Goal: Entertainment & Leisure: Browse casually

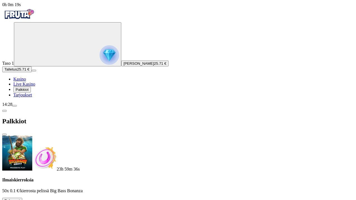
click at [27, 200] on button at bounding box center [24, 202] width 4 height 2
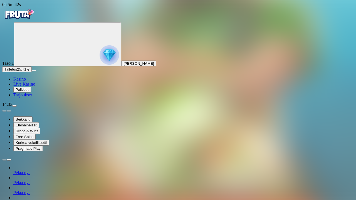
click at [24, 81] on span "Kasino" at bounding box center [19, 79] width 13 height 5
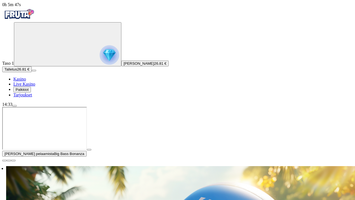
click at [4, 161] on span "close icon" at bounding box center [4, 161] width 0 height 0
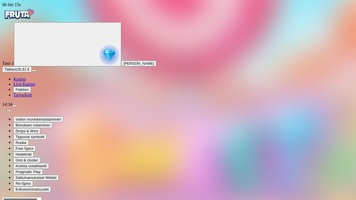
click at [26, 81] on span "Kasino" at bounding box center [19, 79] width 13 height 5
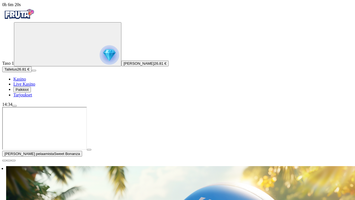
click at [4, 161] on span "close icon" at bounding box center [4, 161] width 0 height 0
